Goal: Communication & Community: Answer question/provide support

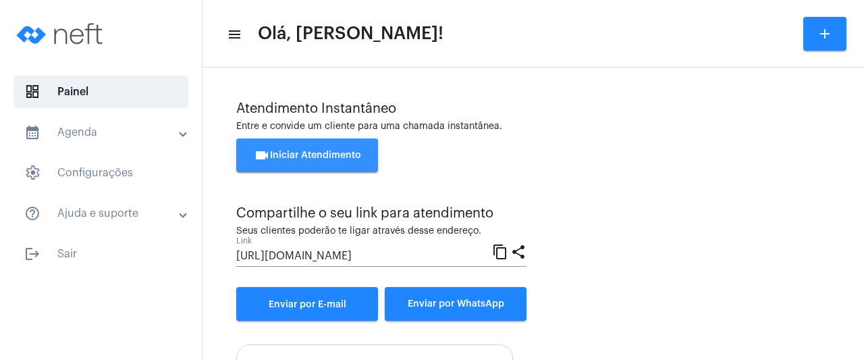
click at [299, 153] on span "videocam Iniciar Atendimento" at bounding box center [307, 155] width 107 height 9
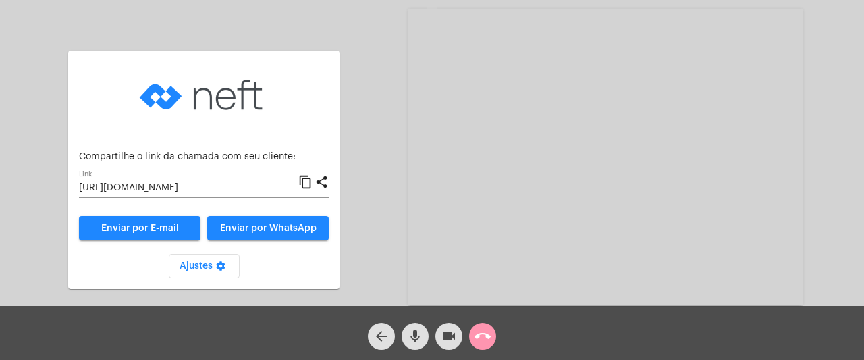
click at [311, 183] on mat-icon "content_copy" at bounding box center [305, 182] width 14 height 16
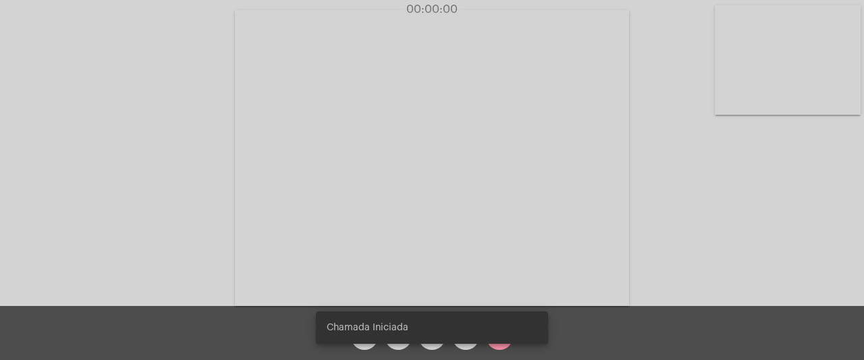
click at [774, 24] on video at bounding box center [788, 59] width 146 height 109
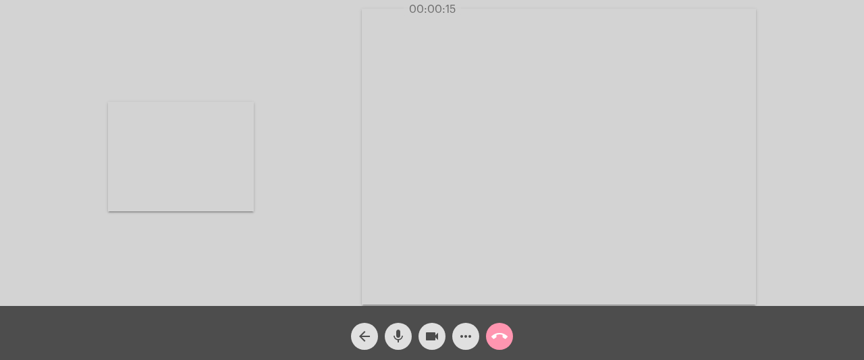
click at [136, 190] on video at bounding box center [181, 156] width 146 height 109
click at [499, 342] on mat-icon "call_end" at bounding box center [500, 336] width 16 height 16
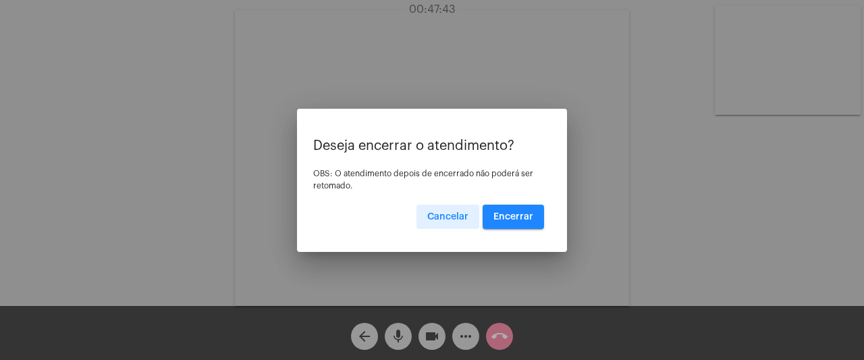
click at [512, 217] on span "Encerrar" at bounding box center [514, 216] width 40 height 9
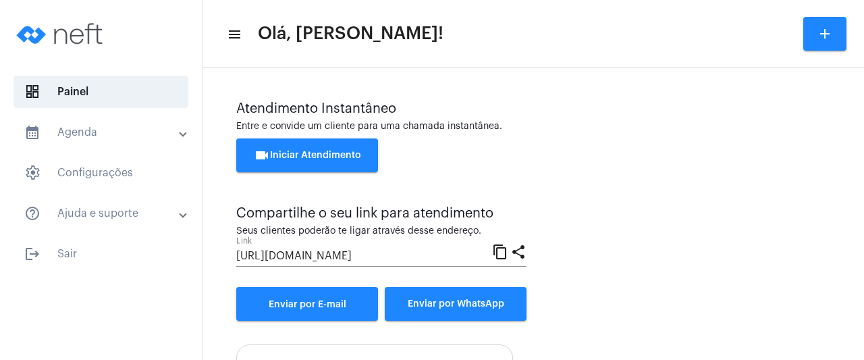
click at [351, 152] on span "videocam Iniciar Atendimento" at bounding box center [307, 155] width 107 height 9
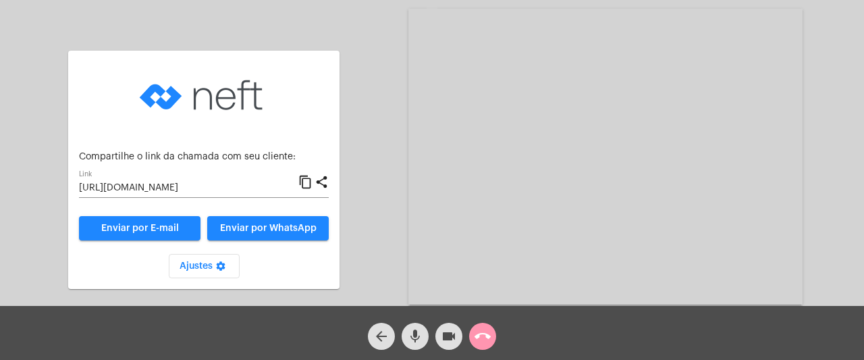
click at [367, 184] on div "Aguardando cliente acessar a chamada Ajustes settings Compartilhe o link da cha…" at bounding box center [432, 155] width 862 height 306
click at [312, 181] on mat-icon "content_copy" at bounding box center [305, 182] width 14 height 16
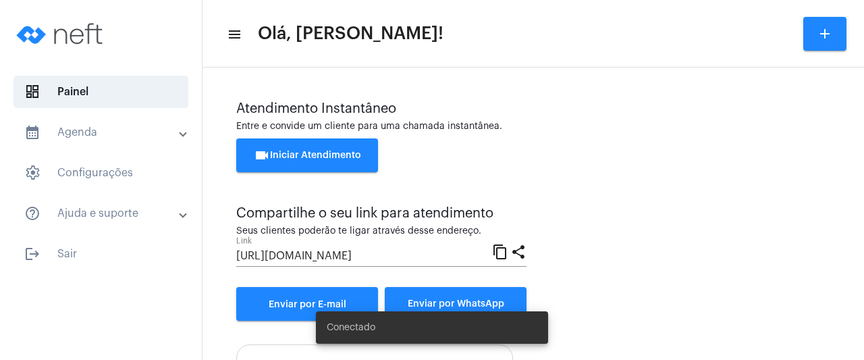
click at [318, 144] on button "videocam Iniciar Atendimento" at bounding box center [307, 155] width 142 height 34
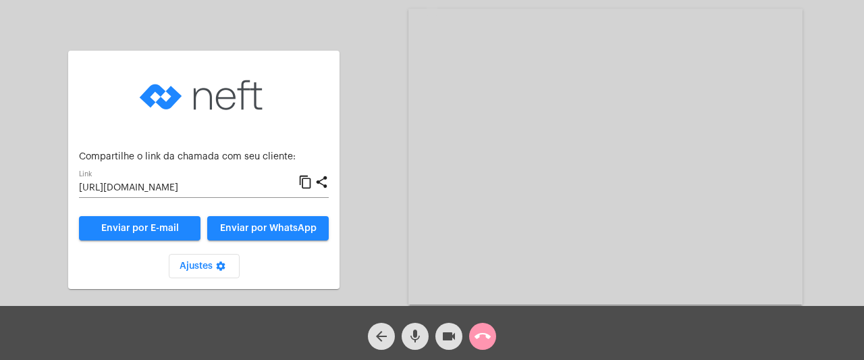
click at [309, 182] on mat-icon "content_copy" at bounding box center [305, 182] width 14 height 16
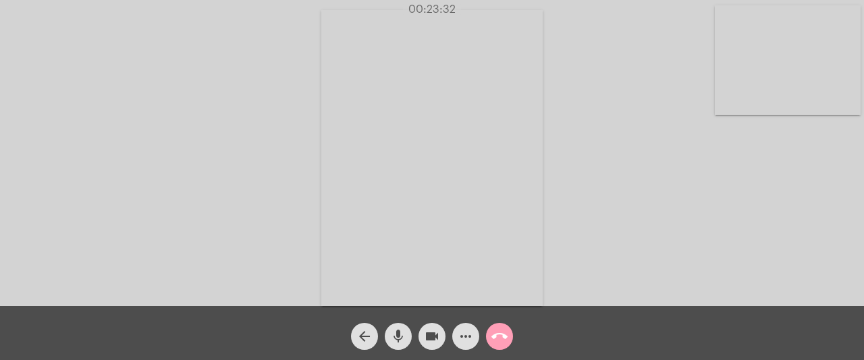
click at [503, 334] on mat-icon "call_end" at bounding box center [500, 336] width 16 height 16
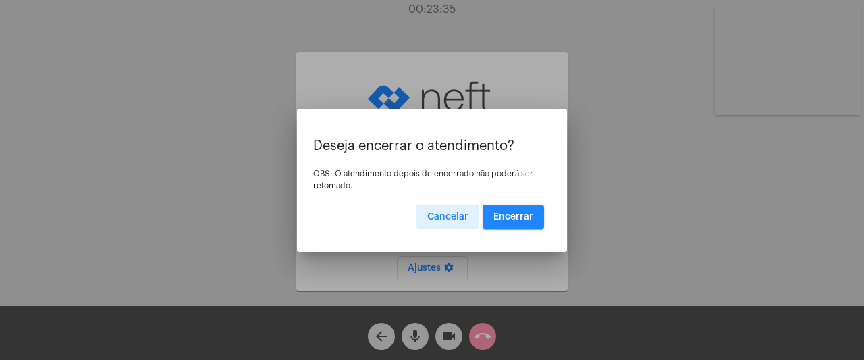
click at [508, 215] on span "Encerrar" at bounding box center [514, 216] width 40 height 9
